Goal: Task Accomplishment & Management: Manage account settings

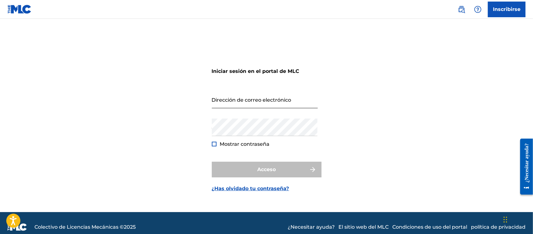
click at [255, 101] on input "Dirección de correo electrónico" at bounding box center [265, 100] width 106 height 18
type input "[EMAIL_ADDRESS][DOMAIN_NAME]"
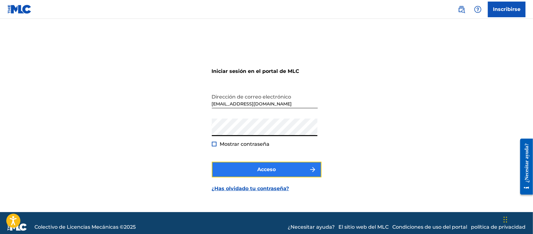
click at [242, 171] on button "Acceso" at bounding box center [267, 170] width 110 height 16
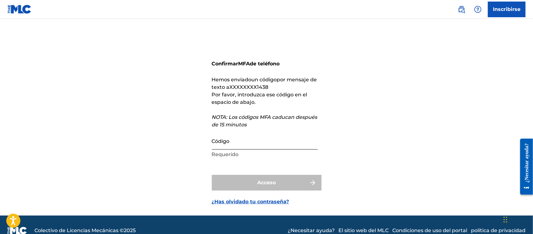
click at [257, 146] on input "Código" at bounding box center [265, 141] width 106 height 18
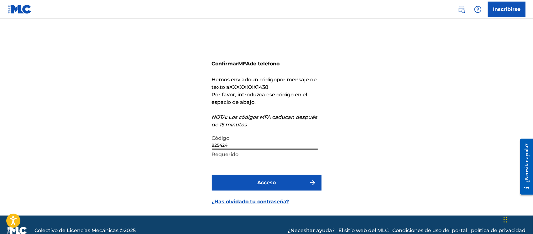
type input "825424"
click at [212, 175] on button "Acceso" at bounding box center [267, 183] width 110 height 16
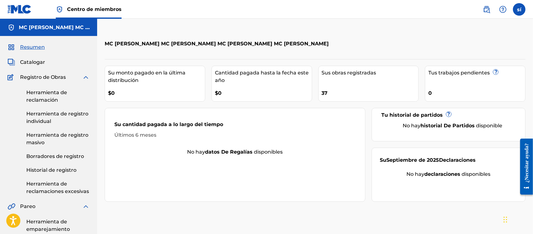
click at [257, 146] on div "Su cantidad pagada a lo largo del tiempo Últimos 6 meses" at bounding box center [235, 130] width 260 height 37
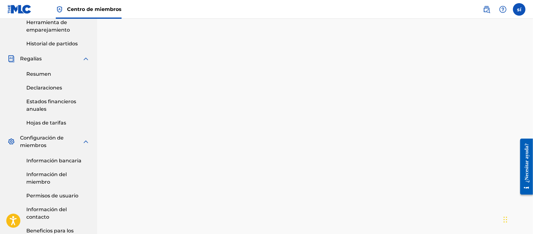
scroll to position [200, 0]
click at [37, 175] on font "Información del miembro" at bounding box center [46, 177] width 40 height 13
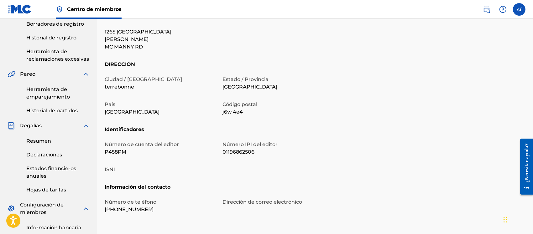
scroll to position [133, 0]
click at [35, 142] on font "Resumen" at bounding box center [38, 141] width 25 height 6
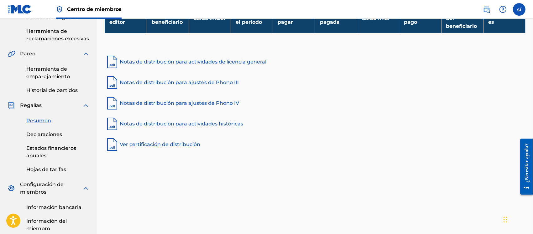
scroll to position [154, 0]
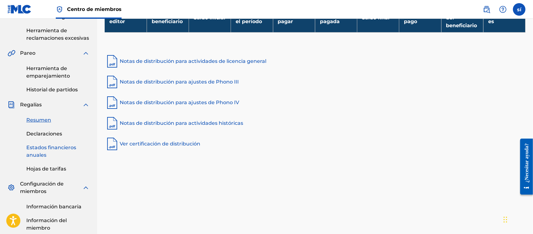
click at [36, 150] on font "Estados financieros anuales" at bounding box center [51, 151] width 50 height 13
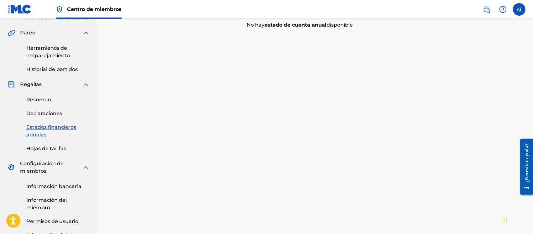
scroll to position [175, 0]
click at [41, 111] on font "Declaraciones" at bounding box center [44, 113] width 36 height 6
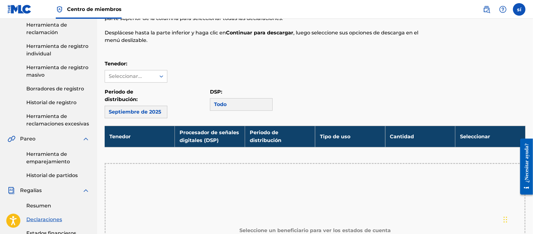
scroll to position [66, 0]
